Goal: Task Accomplishment & Management: Use online tool/utility

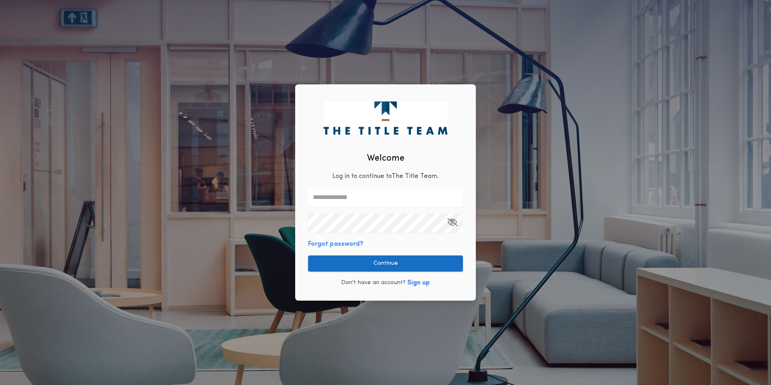
type input "**********"
click at [395, 261] on button "Continue" at bounding box center [385, 263] width 155 height 16
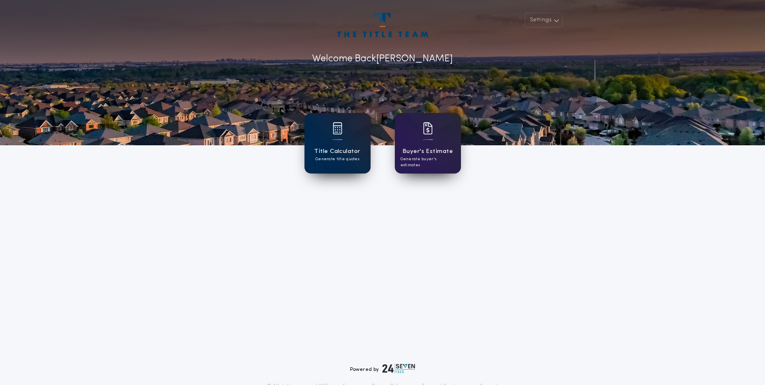
click at [330, 141] on div "Title Calculator Generate title quotes" at bounding box center [338, 143] width 66 height 61
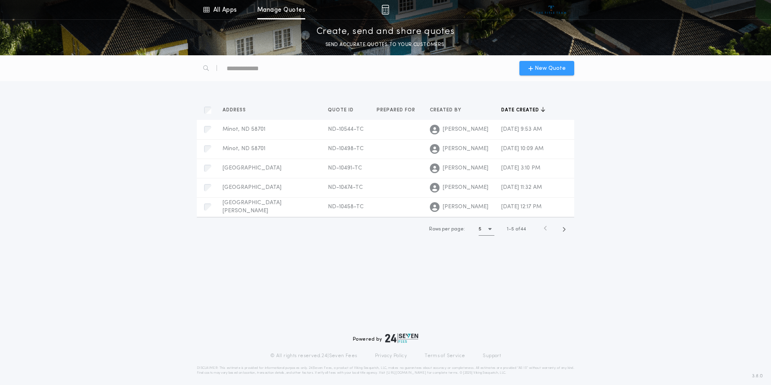
click at [543, 68] on span "New Quote" at bounding box center [550, 68] width 31 height 8
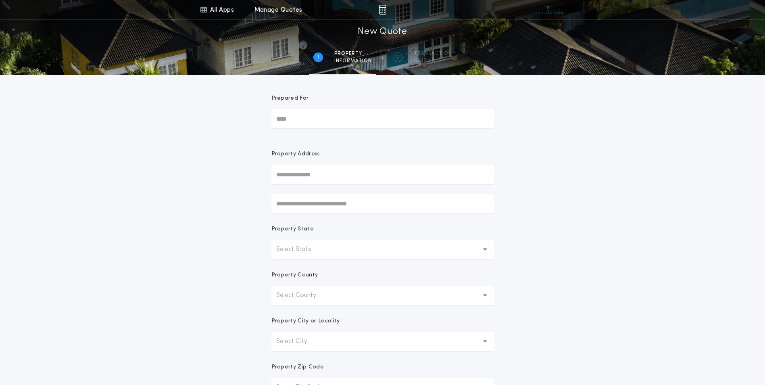
click at [343, 172] on input "text" at bounding box center [382, 174] width 223 height 19
click at [324, 172] on input "text" at bounding box center [382, 174] width 223 height 19
click at [338, 201] on button "1871 Norwich Ln, [GEOGRAPHIC_DATA], [GEOGRAPHIC_DATA], 58768, [GEOGRAPHIC_DATA]" at bounding box center [382, 204] width 223 height 16
type input "**********"
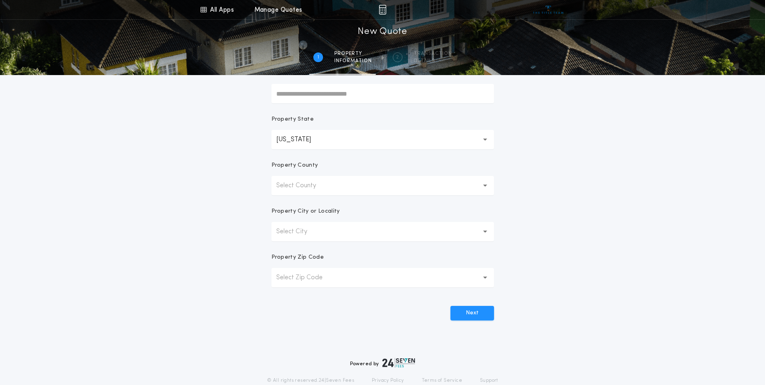
scroll to position [141, 0]
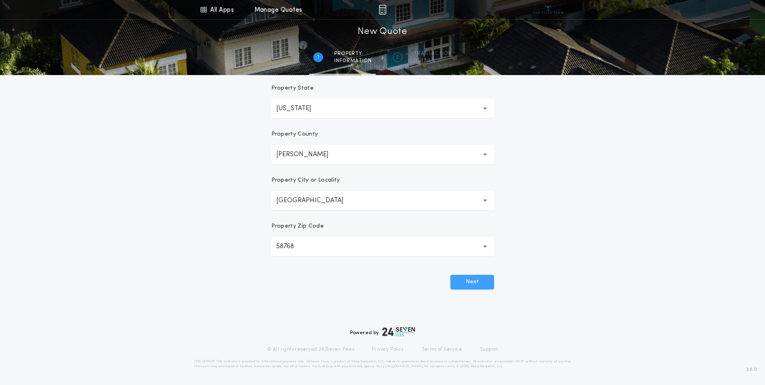
click at [475, 277] on button "Next" at bounding box center [473, 282] width 44 height 15
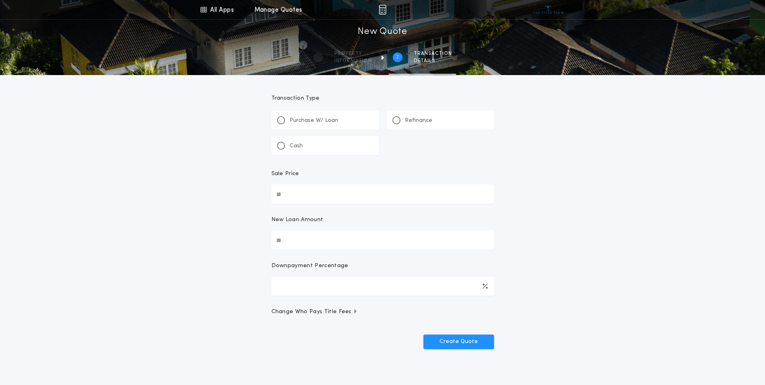
click at [328, 192] on input "Sale Price" at bounding box center [382, 193] width 223 height 19
click at [428, 121] on p "Refinance" at bounding box center [418, 121] width 27 height 8
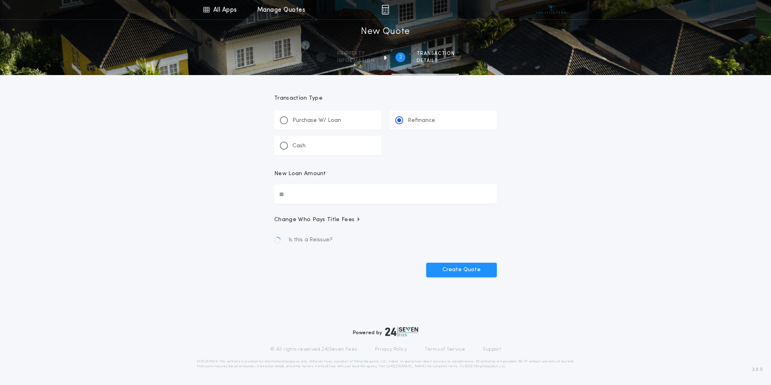
click at [299, 198] on input "New Loan Amount" at bounding box center [385, 193] width 223 height 19
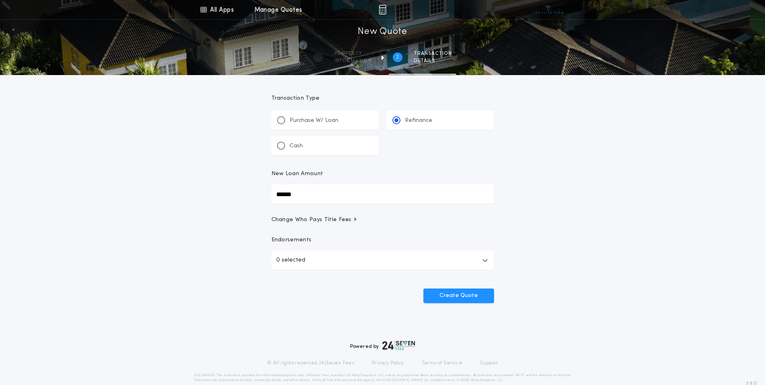
type input "********"
click at [357, 186] on input "********" at bounding box center [382, 193] width 223 height 19
type input "*******"
click at [645, 255] on div "All Apps Title Calculator Buyer's Estimate Menu All Apps Manage Quotes 2 /2 New…" at bounding box center [382, 167] width 765 height 334
click at [474, 290] on button "Create Quote" at bounding box center [459, 295] width 71 height 15
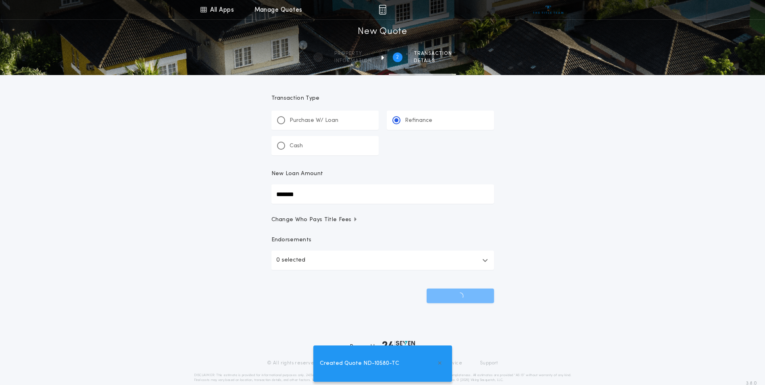
scroll to position [14, 0]
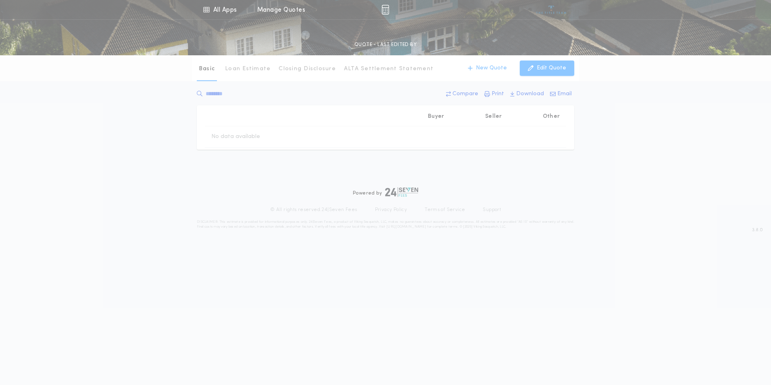
click at [770, 206] on html "All Apps Title Calculator Buyer's Estimate Menu All Apps Manage Quotes QUOTE - …" at bounding box center [385, 192] width 771 height 385
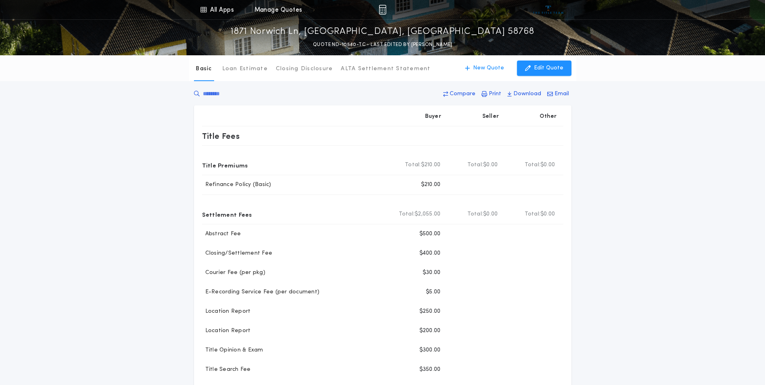
scroll to position [5, 0]
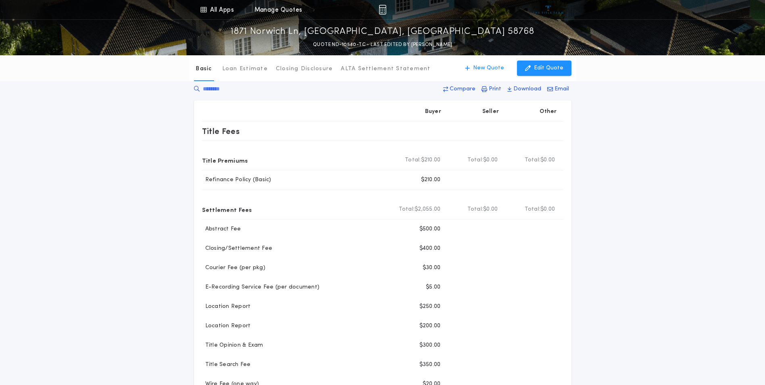
scroll to position [14, 0]
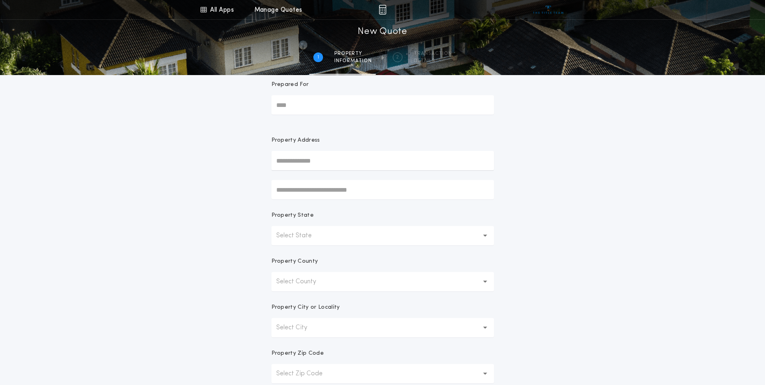
click at [753, 91] on div "All Apps Title Calculator Buyer's Estimate Menu All Apps Manage Quotes 1 /2 New…" at bounding box center [382, 216] width 765 height 461
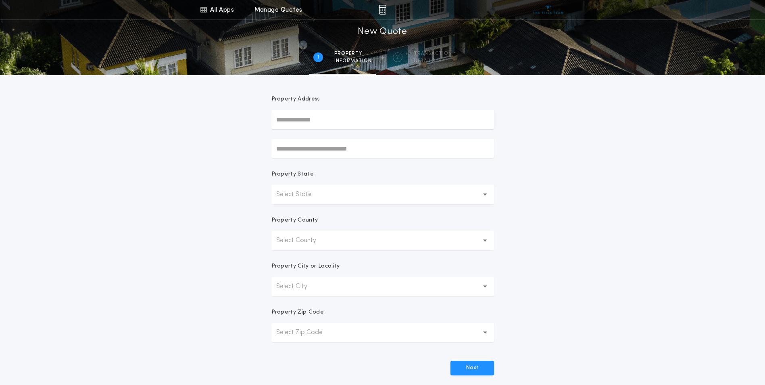
scroll to position [0, 0]
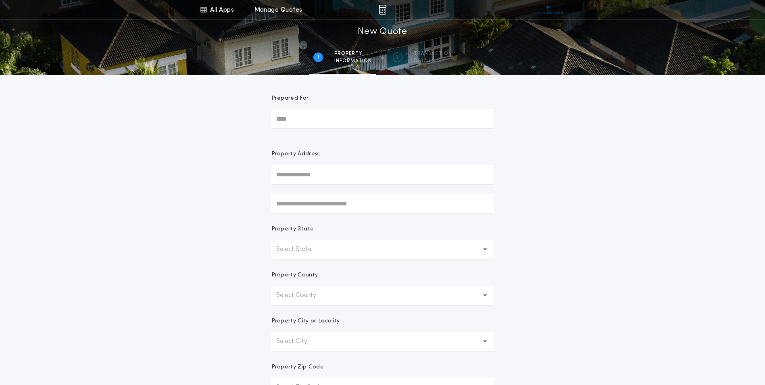
click at [425, 58] on span "details" at bounding box center [433, 61] width 38 height 6
click at [214, 6] on link "All Apps" at bounding box center [217, 9] width 36 height 19
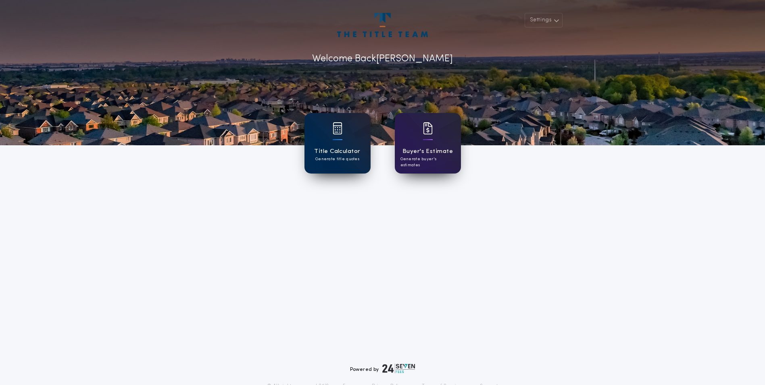
click at [333, 154] on h1 "Title Calculator" at bounding box center [337, 151] width 46 height 9
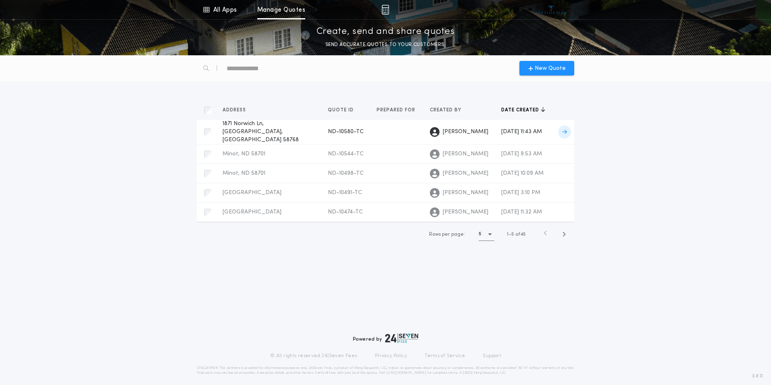
click at [277, 132] on div "1871 [GEOGRAPHIC_DATA] Ln, [GEOGRAPHIC_DATA], ND 58768 ND-10580-TC Prepared for…" at bounding box center [269, 132] width 92 height 24
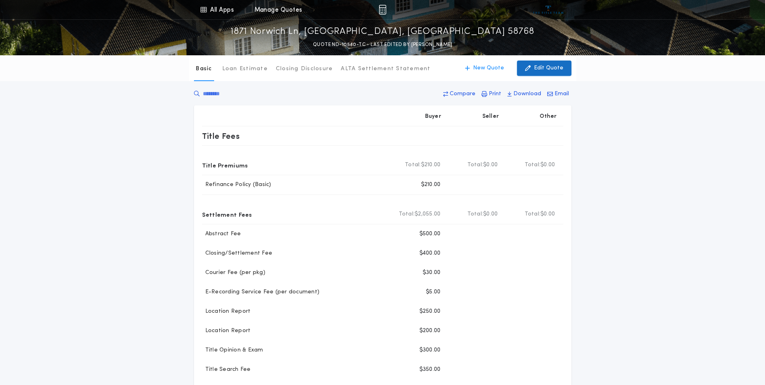
click at [554, 71] on p "Edit Quote" at bounding box center [548, 68] width 29 height 8
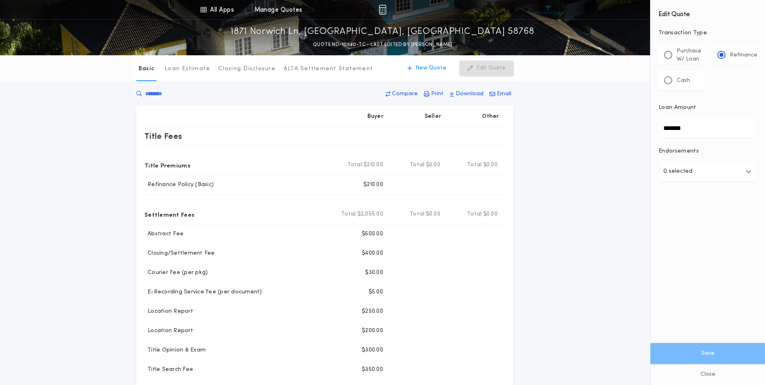
click at [708, 175] on button "0 selected" at bounding box center [708, 171] width 98 height 19
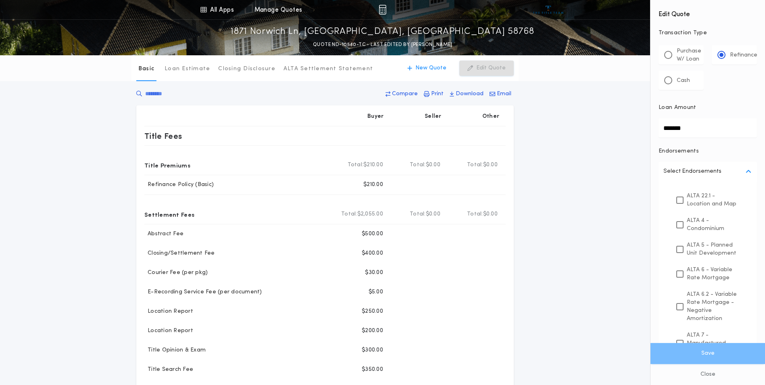
click at [730, 54] on p "Refinance" at bounding box center [743, 55] width 27 height 8
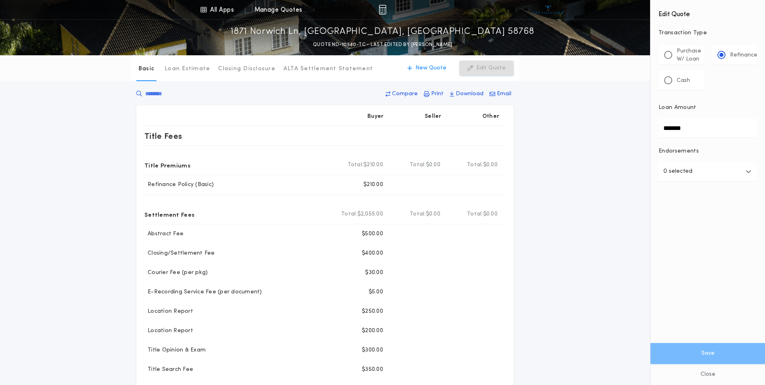
click at [711, 131] on input "*******" at bounding box center [708, 127] width 98 height 19
click at [715, 102] on div "Edit Quote Transaction Type ********* Purchase W/ Loan Refinance Cash Loan Amou…" at bounding box center [708, 119] width 115 height 239
click at [686, 52] on p "Purchase W/ Loan" at bounding box center [689, 55] width 25 height 16
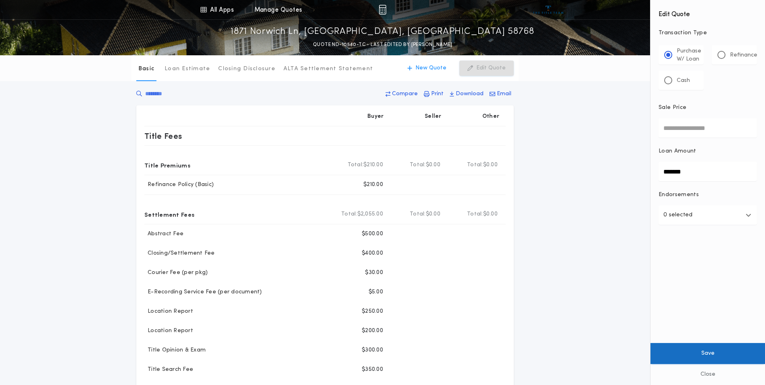
click at [706, 353] on button "Save" at bounding box center [708, 353] width 115 height 21
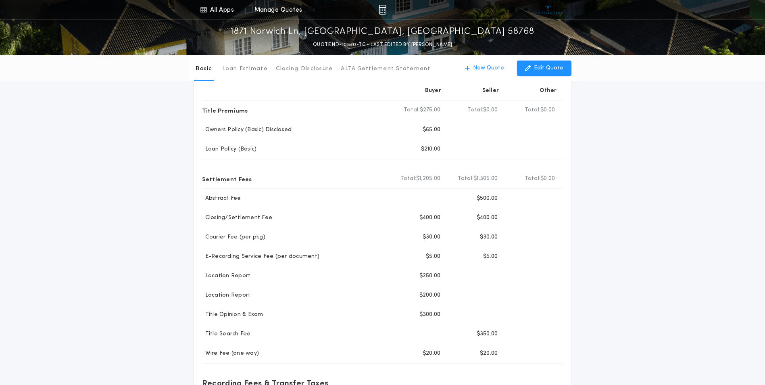
scroll to position [52, 0]
